Goal: Check status: Check status

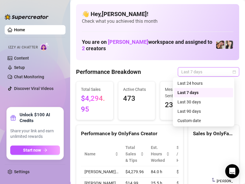
click at [223, 71] on span "Last 7 days" at bounding box center [208, 72] width 54 height 9
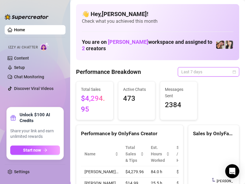
click at [223, 74] on span "Last 7 days" at bounding box center [208, 72] width 54 height 9
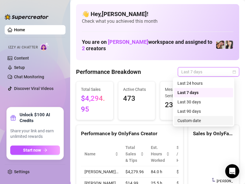
click at [202, 119] on div "Custom date" at bounding box center [203, 120] width 52 height 6
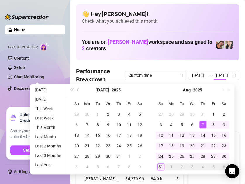
scroll to position [0, 8]
type input "[DATE]"
click at [162, 165] on div "31" at bounding box center [160, 166] width 7 height 7
click at [177, 165] on span "Sales / Hour" at bounding box center [182, 160] width 11 height 19
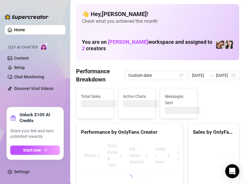
type input "[DATE]"
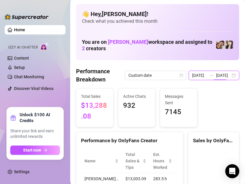
click at [223, 72] on input "[DATE]" at bounding box center [223, 75] width 15 height 6
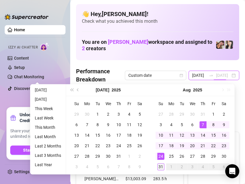
type input "[DATE]"
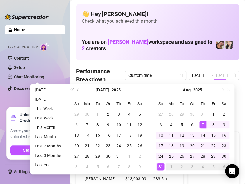
click at [161, 166] on div "31" at bounding box center [160, 166] width 7 height 7
type input "[DATE]"
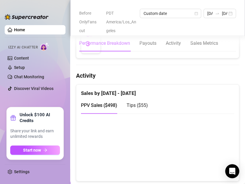
scroll to position [380, 0]
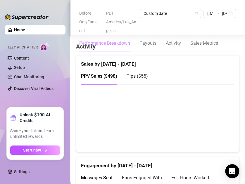
click at [139, 79] on span "Tips ( $55 )" at bounding box center [137, 76] width 21 height 6
